Goal: Go to known website: Access a specific website the user already knows

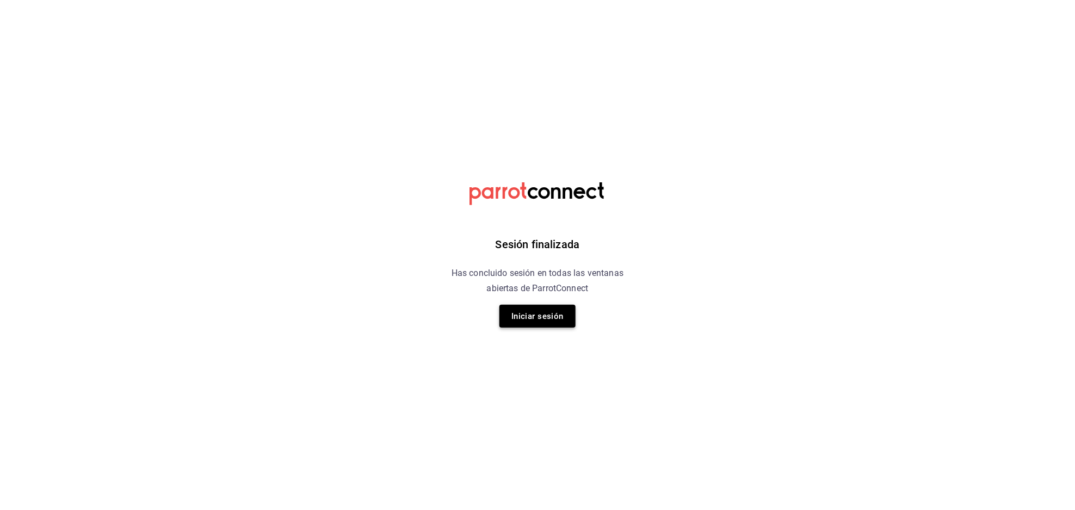
click at [521, 320] on button "Iniciar sesión" at bounding box center [537, 316] width 76 height 23
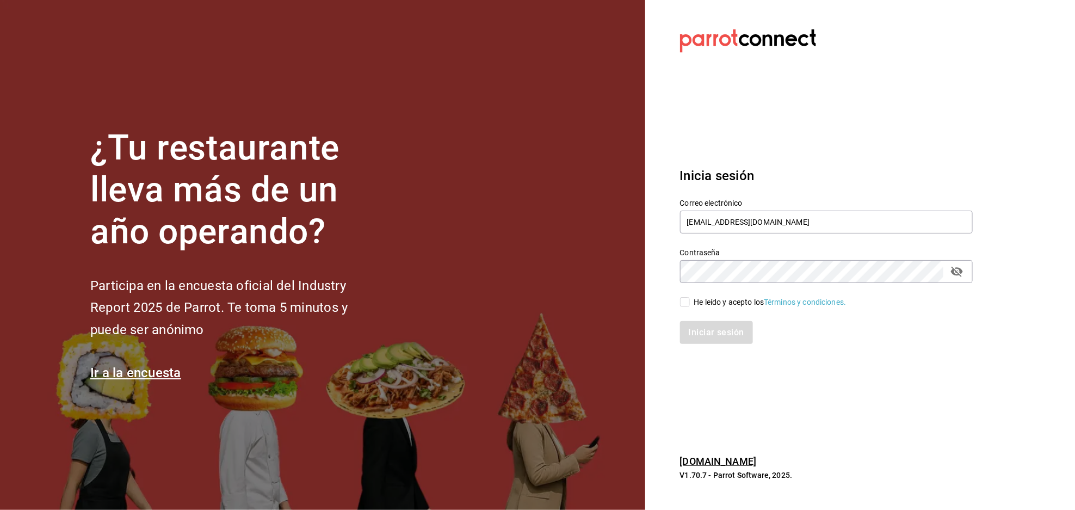
click at [687, 303] on input "He leído y acepto los Términos y condiciones." at bounding box center [685, 302] width 10 height 10
checkbox input "true"
click at [716, 333] on button "Iniciar sesión" at bounding box center [717, 332] width 74 height 23
